Goal: Task Accomplishment & Management: Manage account settings

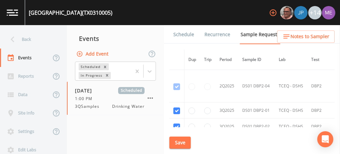
scroll to position [1720, 0]
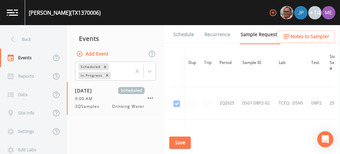
scroll to position [553, 0]
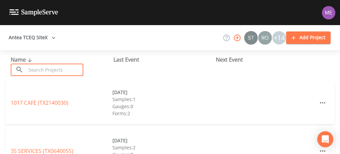
click at [80, 69] on input "text" at bounding box center [54, 70] width 57 height 12
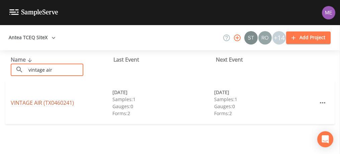
type input "vintage air"
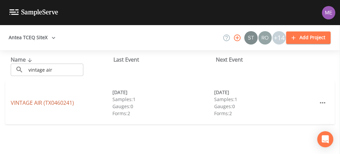
click at [53, 102] on link "VINTAGE AIR (TX0460241)" at bounding box center [42, 102] width 63 height 7
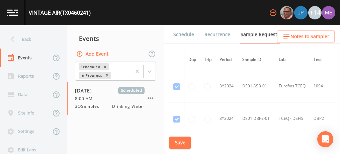
click at [184, 35] on link "Schedule" at bounding box center [183, 34] width 23 height 19
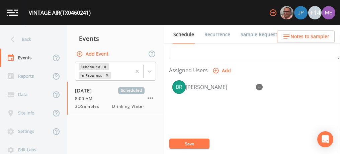
scroll to position [272, 0]
click at [258, 85] on icon "button" at bounding box center [259, 86] width 7 height 7
click at [195, 141] on button "Save" at bounding box center [189, 144] width 40 height 10
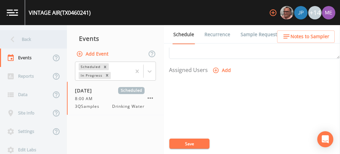
click at [29, 40] on div "Back" at bounding box center [30, 39] width 60 height 18
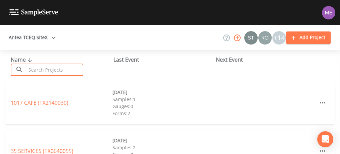
click at [57, 68] on input "text" at bounding box center [54, 70] width 57 height 12
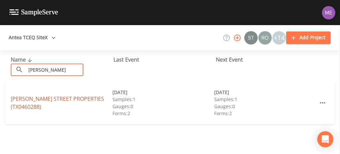
type input "[PERSON_NAME]"
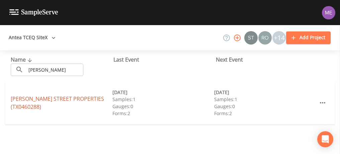
click at [31, 105] on link "[PERSON_NAME][GEOGRAPHIC_DATA] (TX0460288)" at bounding box center [57, 102] width 93 height 15
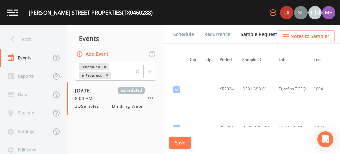
click at [184, 31] on link "Schedule" at bounding box center [183, 34] width 23 height 19
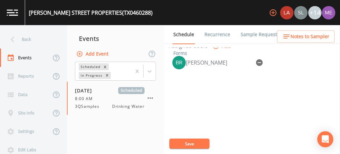
scroll to position [296, 0]
click at [258, 62] on icon "button" at bounding box center [259, 63] width 7 height 7
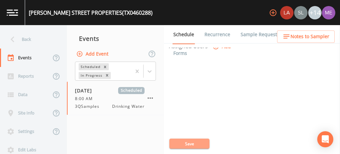
click at [194, 143] on button "Save" at bounding box center [189, 144] width 40 height 10
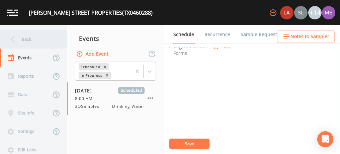
click at [31, 40] on div "Back" at bounding box center [30, 39] width 60 height 18
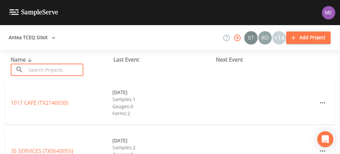
click at [45, 73] on input "text" at bounding box center [54, 70] width 57 height 12
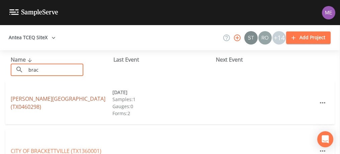
type input "brac"
click at [24, 101] on link "[PERSON_NAME][GEOGRAPHIC_DATA] (TX0460298)" at bounding box center [58, 102] width 95 height 15
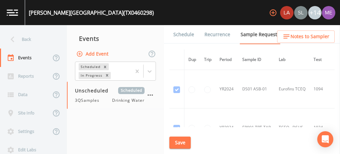
click at [176, 35] on link "Schedule" at bounding box center [183, 34] width 23 height 19
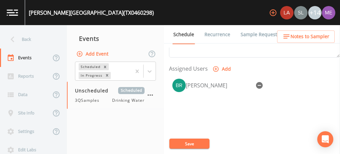
scroll to position [274, 0]
click at [259, 83] on icon "button" at bounding box center [259, 85] width 8 height 8
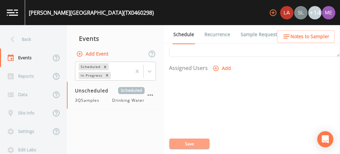
click at [187, 144] on button "Save" at bounding box center [189, 144] width 40 height 10
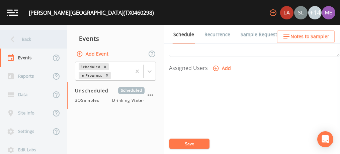
click at [29, 40] on div "Back" at bounding box center [30, 39] width 60 height 18
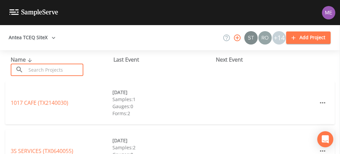
click at [43, 70] on input "text" at bounding box center [54, 70] width 57 height 12
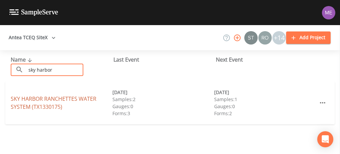
type input "sky harbor"
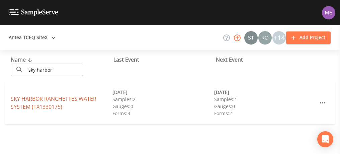
click at [29, 100] on link "SKY HARBOR RANCHETTES WATER SYSTEM (TX1330175)" at bounding box center [54, 102] width 86 height 15
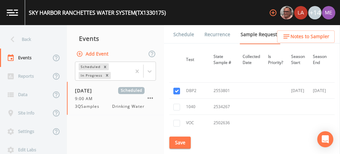
scroll to position [334, 0]
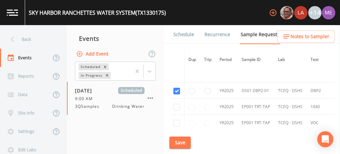
drag, startPoint x: 30, startPoint y: 11, endPoint x: 35, endPoint y: 11, distance: 5.1
click at [35, 11] on div "SKY HARBOR RANCHETTES WATER SYSTEM (TX1330175)" at bounding box center [97, 13] width 137 height 8
click at [29, 11] on div "SKY HARBOR RANCHETTES WATER SYSTEM (TX1330175)" at bounding box center [97, 13] width 137 height 8
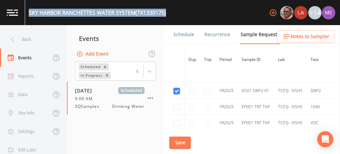
drag, startPoint x: 28, startPoint y: 11, endPoint x: 168, endPoint y: 10, distance: 139.9
click at [168, 10] on div "SKY HARBOR RANCHETTES WATER SYSTEM (TX1330175) +14" at bounding box center [170, 12] width 340 height 25
copy div "SKY HARBOR RANCHETTES WATER SYSTEM (TX1330175)"
click at [187, 37] on link "Schedule" at bounding box center [183, 34] width 23 height 19
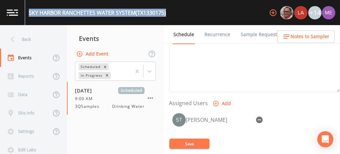
scroll to position [246, 0]
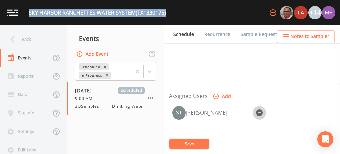
click at [259, 109] on icon "button" at bounding box center [259, 112] width 7 height 7
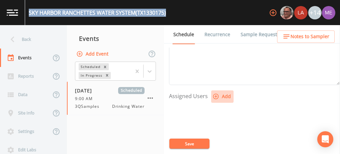
click at [214, 91] on button "Add" at bounding box center [222, 96] width 22 height 12
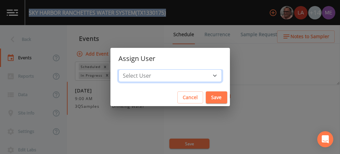
click at [204, 74] on select "Select User [PERSON_NAME] [PERSON_NAME] [PERSON_NAME] [PERSON_NAME] [PERSON_NAM…" at bounding box center [170, 75] width 103 height 13
select select "82fcd260-406f-4720-af66-0de7f1917f1c"
click at [129, 69] on select "Select User [PERSON_NAME] [PERSON_NAME] [PERSON_NAME] [PERSON_NAME] [PERSON_NAM…" at bounding box center [170, 75] width 103 height 13
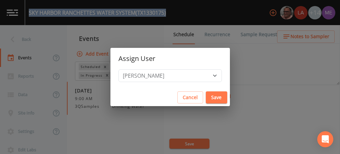
click at [208, 94] on button "Save" at bounding box center [216, 97] width 21 height 12
select select
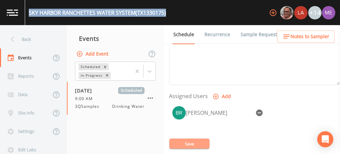
click at [193, 142] on button "Save" at bounding box center [189, 144] width 40 height 10
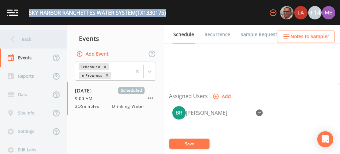
click at [32, 39] on div "Back" at bounding box center [30, 39] width 60 height 18
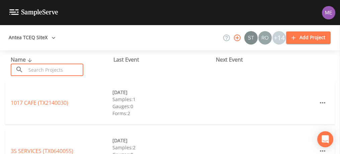
click at [42, 68] on input "text" at bounding box center [54, 70] width 57 height 12
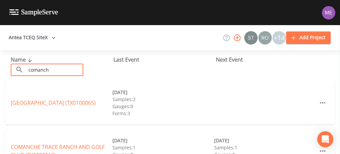
type input "comanch"
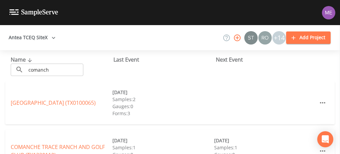
click at [26, 125] on div "COMANCHE CLIFFS (TX0100065) [DATE] Samples: 2 Gauges: 0 Forms: 3" at bounding box center [170, 105] width 340 height 48
click at [31, 144] on link "COMANCHE TRACE RANCH AND [GEOGRAPHIC_DATA] (TX1330112)" at bounding box center [58, 150] width 94 height 15
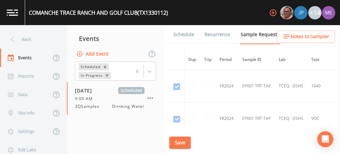
click at [184, 33] on link "Schedule" at bounding box center [183, 34] width 23 height 19
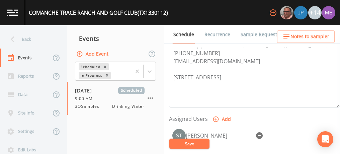
scroll to position [223, 0]
click at [257, 134] on icon "button" at bounding box center [259, 135] width 7 height 7
click at [216, 116] on icon "button" at bounding box center [216, 119] width 6 height 6
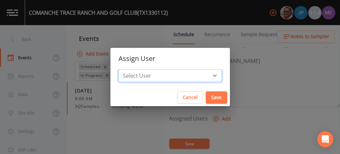
click at [204, 78] on select "Select User [PERSON_NAME] [PERSON_NAME] [PERSON_NAME] [PERSON_NAME] [PERSON_NAM…" at bounding box center [170, 75] width 103 height 13
select select "82fcd260-406f-4720-af66-0de7f1917f1c"
click at [129, 69] on select "Select User [PERSON_NAME] [PERSON_NAME] [PERSON_NAME] [PERSON_NAME] [PERSON_NAM…" at bounding box center [170, 75] width 103 height 13
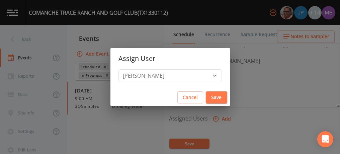
click at [207, 96] on button "Save" at bounding box center [216, 97] width 21 height 12
select select
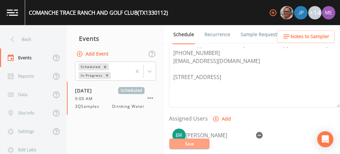
click at [192, 144] on button "Save" at bounding box center [189, 144] width 40 height 10
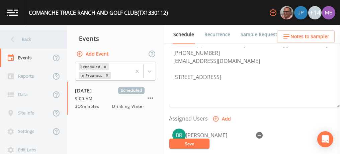
click at [30, 41] on div "Back" at bounding box center [30, 39] width 60 height 18
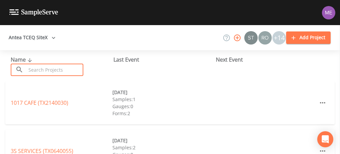
click at [42, 66] on input "text" at bounding box center [54, 70] width 57 height 12
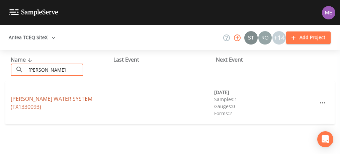
type input "[PERSON_NAME]"
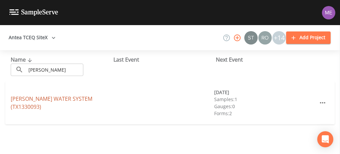
click at [27, 96] on link "[PERSON_NAME] WATER SYSTEM (TX1330093)" at bounding box center [52, 102] width 82 height 15
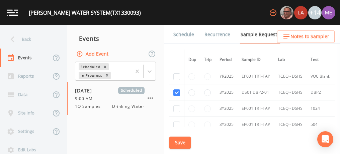
scroll to position [216, 0]
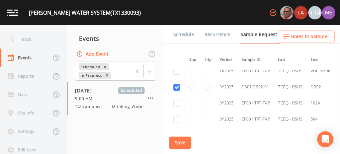
click at [179, 32] on link "Schedule" at bounding box center [183, 34] width 23 height 19
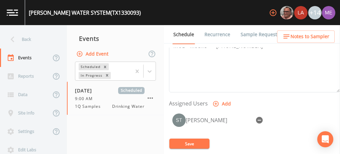
scroll to position [239, 0]
click at [260, 117] on icon "button" at bounding box center [259, 120] width 7 height 7
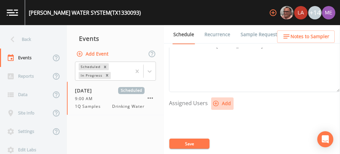
click at [227, 102] on button "Add" at bounding box center [222, 103] width 22 height 12
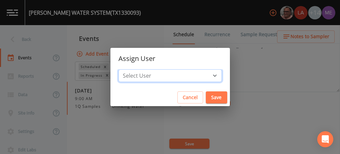
click at [205, 74] on select "Select User [PERSON_NAME] [PERSON_NAME] [PERSON_NAME] [PERSON_NAME] [PERSON_NAM…" at bounding box center [170, 75] width 103 height 13
select select "82fcd260-406f-4720-af66-0de7f1917f1c"
click at [129, 69] on select "Select User [PERSON_NAME] [PERSON_NAME] [PERSON_NAME] [PERSON_NAME] [PERSON_NAM…" at bounding box center [170, 75] width 103 height 13
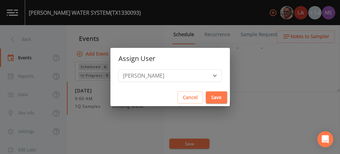
click at [206, 96] on button "Save" at bounding box center [216, 97] width 21 height 12
select select
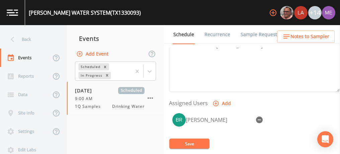
click at [196, 142] on button "Save" at bounding box center [189, 144] width 40 height 10
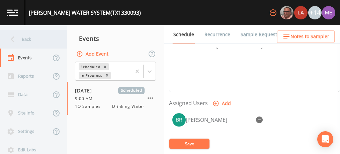
click at [26, 40] on div "Back" at bounding box center [30, 39] width 60 height 18
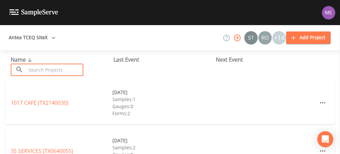
click at [40, 70] on input "text" at bounding box center [54, 70] width 57 height 12
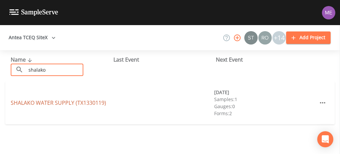
type input "shalako"
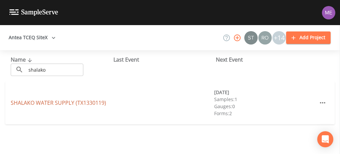
click at [30, 102] on link "SHALAKO WATER SUPPLY (TX1330119)" at bounding box center [58, 102] width 95 height 7
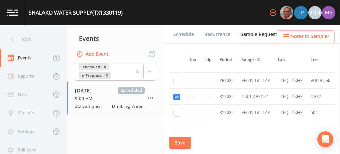
scroll to position [130, 0]
click at [181, 35] on link "Schedule" at bounding box center [183, 34] width 23 height 19
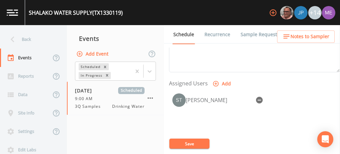
scroll to position [261, 0]
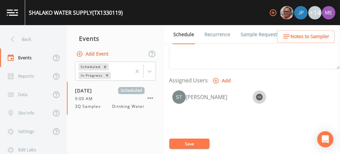
click at [260, 94] on icon "button" at bounding box center [259, 97] width 7 height 7
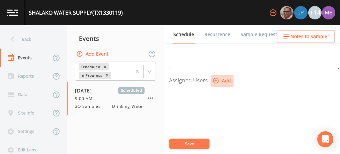
click at [216, 78] on icon "button" at bounding box center [216, 80] width 7 height 7
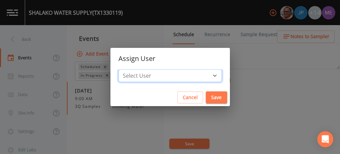
click at [205, 75] on select "Select User [PERSON_NAME] [PERSON_NAME] [PERSON_NAME] [PERSON_NAME] [PERSON_NAM…" at bounding box center [170, 75] width 103 height 13
select select "82fcd260-406f-4720-af66-0de7f1917f1c"
click at [129, 69] on select "Select User [PERSON_NAME] [PERSON_NAME] [PERSON_NAME] [PERSON_NAME] [PERSON_NAM…" at bounding box center [170, 75] width 103 height 13
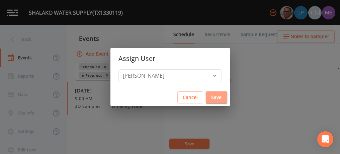
click at [206, 97] on button "Save" at bounding box center [216, 97] width 21 height 12
select select
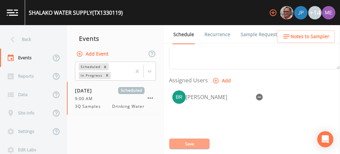
click at [182, 142] on button "Save" at bounding box center [189, 144] width 40 height 10
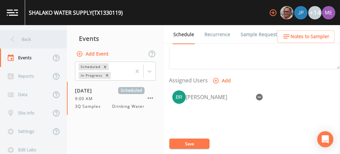
click at [20, 39] on div "Back" at bounding box center [30, 39] width 60 height 18
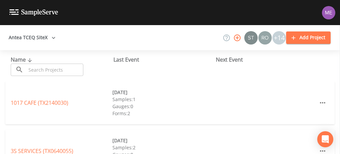
click at [65, 72] on input "text" at bounding box center [54, 70] width 57 height 12
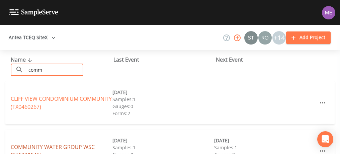
type input "comm"
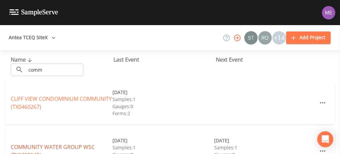
click at [54, 148] on link "COMMUNITY WATER GROUP WSC (TX1330145)" at bounding box center [53, 150] width 84 height 15
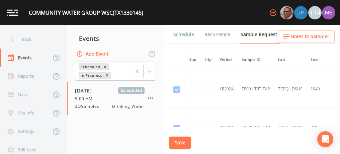
click at [186, 34] on link "Schedule" at bounding box center [183, 34] width 23 height 19
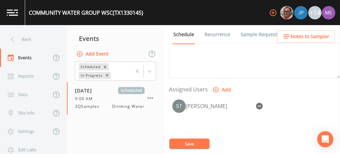
scroll to position [255, 0]
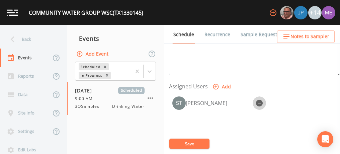
click at [258, 101] on icon "button" at bounding box center [259, 103] width 8 height 8
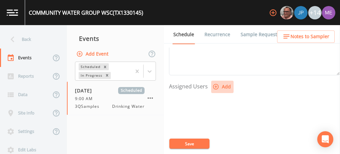
click at [214, 86] on icon "button" at bounding box center [216, 86] width 7 height 7
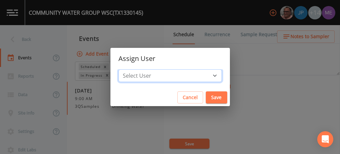
click at [204, 76] on select "Select User [PERSON_NAME] [PERSON_NAME] [PERSON_NAME] [PERSON_NAME] [PERSON_NAM…" at bounding box center [170, 75] width 103 height 13
select select "82fcd260-406f-4720-af66-0de7f1917f1c"
click at [129, 69] on select "Select User [PERSON_NAME] [PERSON_NAME] [PERSON_NAME] [PERSON_NAME] [PERSON_NAM…" at bounding box center [170, 75] width 103 height 13
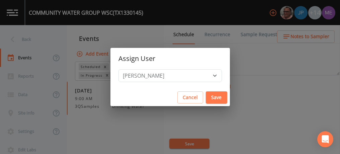
click at [211, 98] on button "Save" at bounding box center [216, 97] width 21 height 12
select select
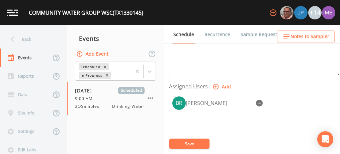
click at [191, 142] on button "Save" at bounding box center [189, 144] width 40 height 10
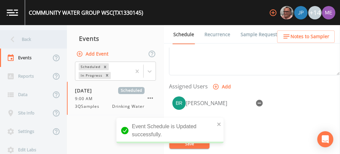
click at [25, 39] on div "Back" at bounding box center [30, 39] width 60 height 18
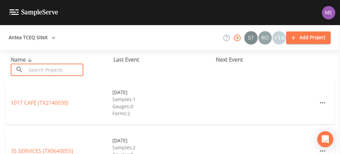
click at [66, 73] on input "text" at bounding box center [54, 70] width 57 height 12
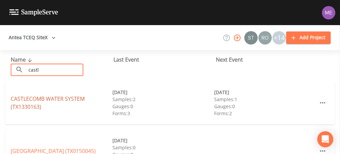
type input "castl"
click at [31, 96] on link "CASTLECOMB WATER SYSTEM (TX1330163)" at bounding box center [48, 102] width 74 height 15
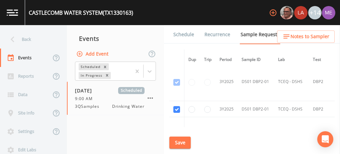
scroll to position [347, 0]
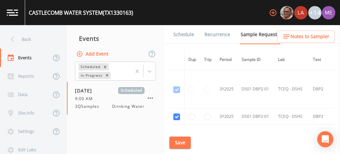
click at [192, 32] on link "Schedule" at bounding box center [183, 34] width 23 height 19
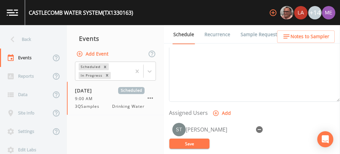
scroll to position [231, 0]
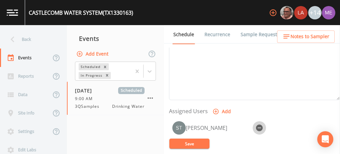
click at [260, 126] on icon "button" at bounding box center [259, 128] width 7 height 7
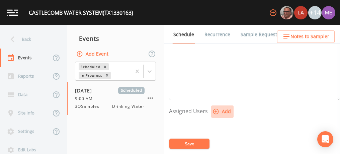
click at [216, 110] on icon "button" at bounding box center [216, 111] width 7 height 7
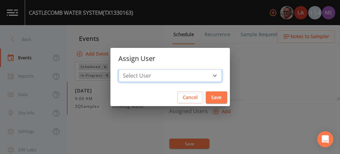
click at [205, 75] on select "Select User [PERSON_NAME] [PERSON_NAME] [PERSON_NAME] [PERSON_NAME] [PERSON_NAM…" at bounding box center [170, 75] width 103 height 13
select select "82fcd260-406f-4720-af66-0de7f1917f1c"
click at [129, 69] on select "Select User [PERSON_NAME] [PERSON_NAME] [PERSON_NAME] [PERSON_NAME] [PERSON_NAM…" at bounding box center [170, 75] width 103 height 13
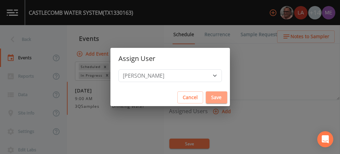
click at [207, 96] on button "Save" at bounding box center [216, 97] width 21 height 12
select select
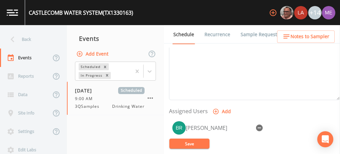
click at [195, 146] on button "Save" at bounding box center [189, 144] width 40 height 10
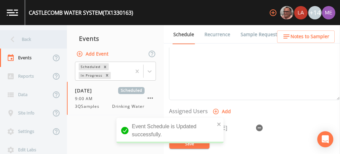
click at [30, 39] on div "Back" at bounding box center [30, 39] width 60 height 18
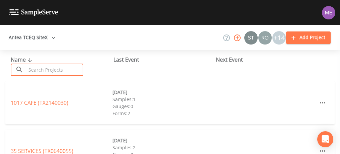
click at [46, 68] on input "text" at bounding box center [54, 70] width 57 height 12
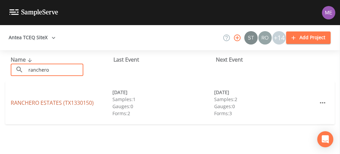
type input "ranchero"
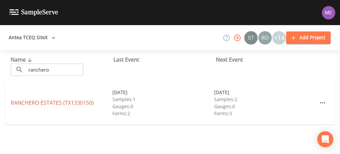
click at [46, 103] on link "[GEOGRAPHIC_DATA] (TX1330150)" at bounding box center [52, 102] width 83 height 7
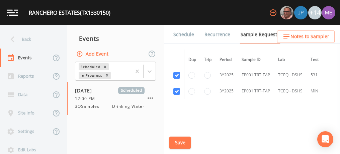
scroll to position [215, 0]
click at [186, 34] on link "Schedule" at bounding box center [183, 34] width 23 height 19
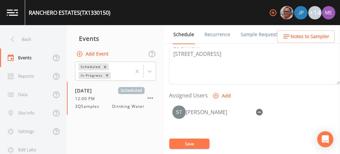
scroll to position [250, 0]
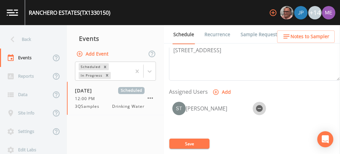
click at [260, 108] on icon "button" at bounding box center [259, 108] width 7 height 7
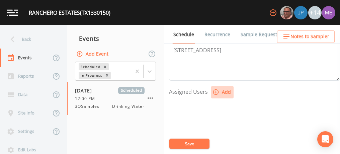
click at [217, 91] on icon "button" at bounding box center [216, 92] width 7 height 7
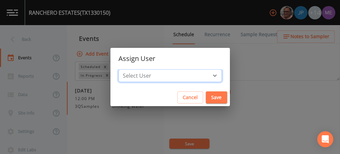
click at [204, 75] on select "Select User [PERSON_NAME] [PERSON_NAME] [PERSON_NAME] [PERSON_NAME] [PERSON_NAM…" at bounding box center [170, 75] width 103 height 13
select select "82fcd260-406f-4720-af66-0de7f1917f1c"
click at [129, 69] on select "Select User [PERSON_NAME] [PERSON_NAME] [PERSON_NAME] [PERSON_NAME] [PERSON_NAM…" at bounding box center [170, 75] width 103 height 13
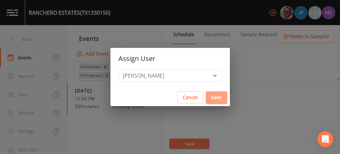
click at [206, 98] on button "Save" at bounding box center [216, 97] width 21 height 12
select select
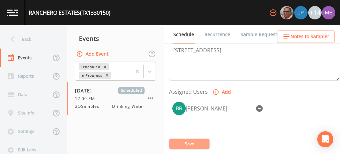
click at [190, 144] on button "Save" at bounding box center [189, 144] width 40 height 10
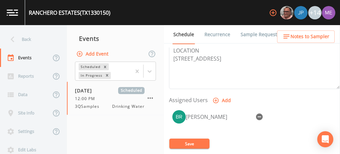
scroll to position [256, 0]
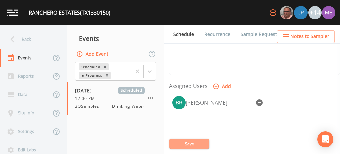
click at [186, 143] on button "Save" at bounding box center [189, 144] width 40 height 10
click at [219, 137] on div "[PERSON_NAME]" at bounding box center [254, 128] width 171 height 70
click at [197, 147] on button "Save" at bounding box center [189, 144] width 40 height 10
